Goal: Check status: Check status

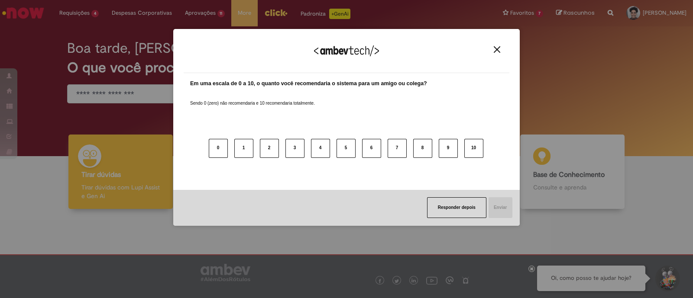
click at [497, 49] on img "Close" at bounding box center [497, 49] width 6 height 6
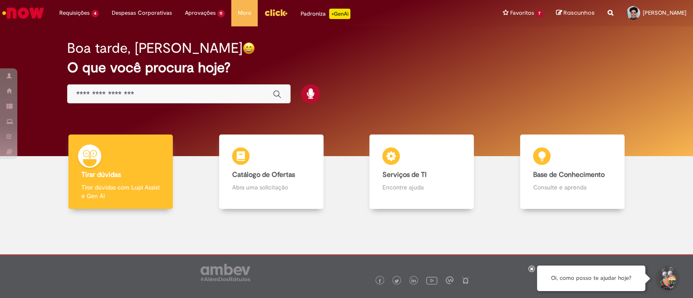
click at [160, 295] on div at bounding box center [346, 277] width 693 height 44
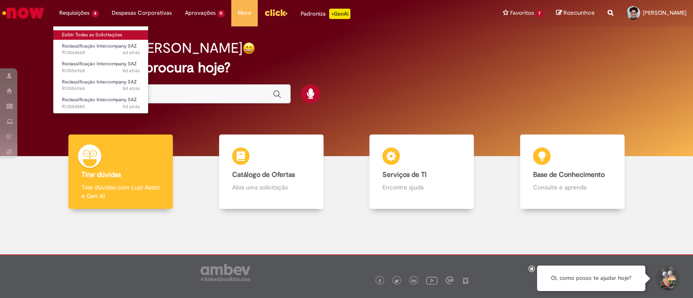
click at [72, 31] on link "Exibir Todas as Solicitações" at bounding box center [100, 35] width 95 height 10
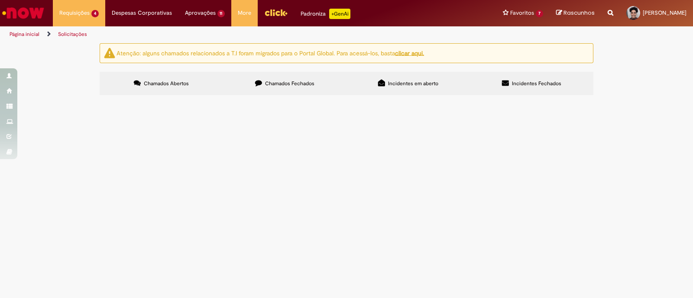
click at [284, 84] on span "Chamados Fechados" at bounding box center [289, 83] width 49 height 7
click at [0, 0] on link at bounding box center [0, 0] width 0 height 0
drag, startPoint x: 113, startPoint y: 186, endPoint x: 10, endPoint y: 241, distance: 117.4
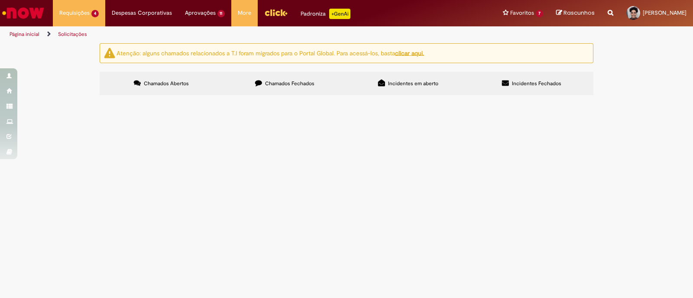
click at [10, 98] on div "Atenção: alguns chamados relacionados a T.I foram migrados para o Portal Global…" at bounding box center [346, 70] width 693 height 55
click at [0, 0] on span "R13350147" at bounding box center [0, 0] width 0 height 0
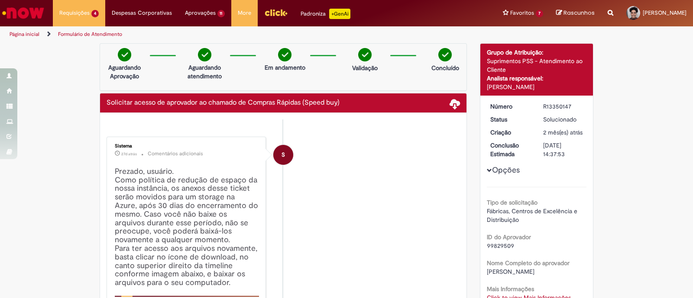
scroll to position [30, 0]
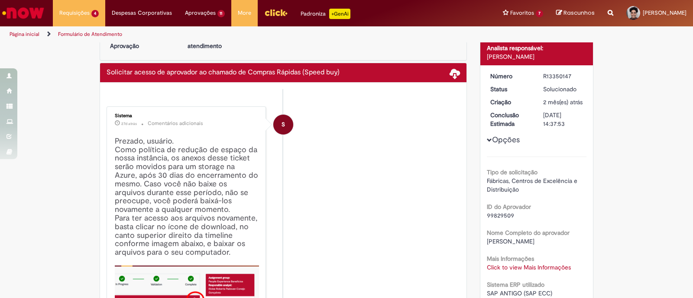
click at [6, 13] on img "Ir para a Homepage" at bounding box center [23, 12] width 45 height 17
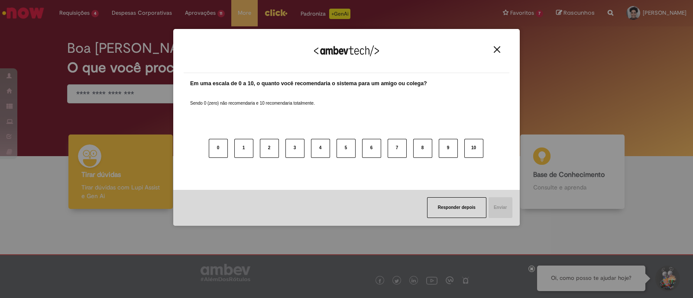
click at [496, 47] on img "Close" at bounding box center [497, 49] width 6 height 6
